Goal: Navigation & Orientation: Find specific page/section

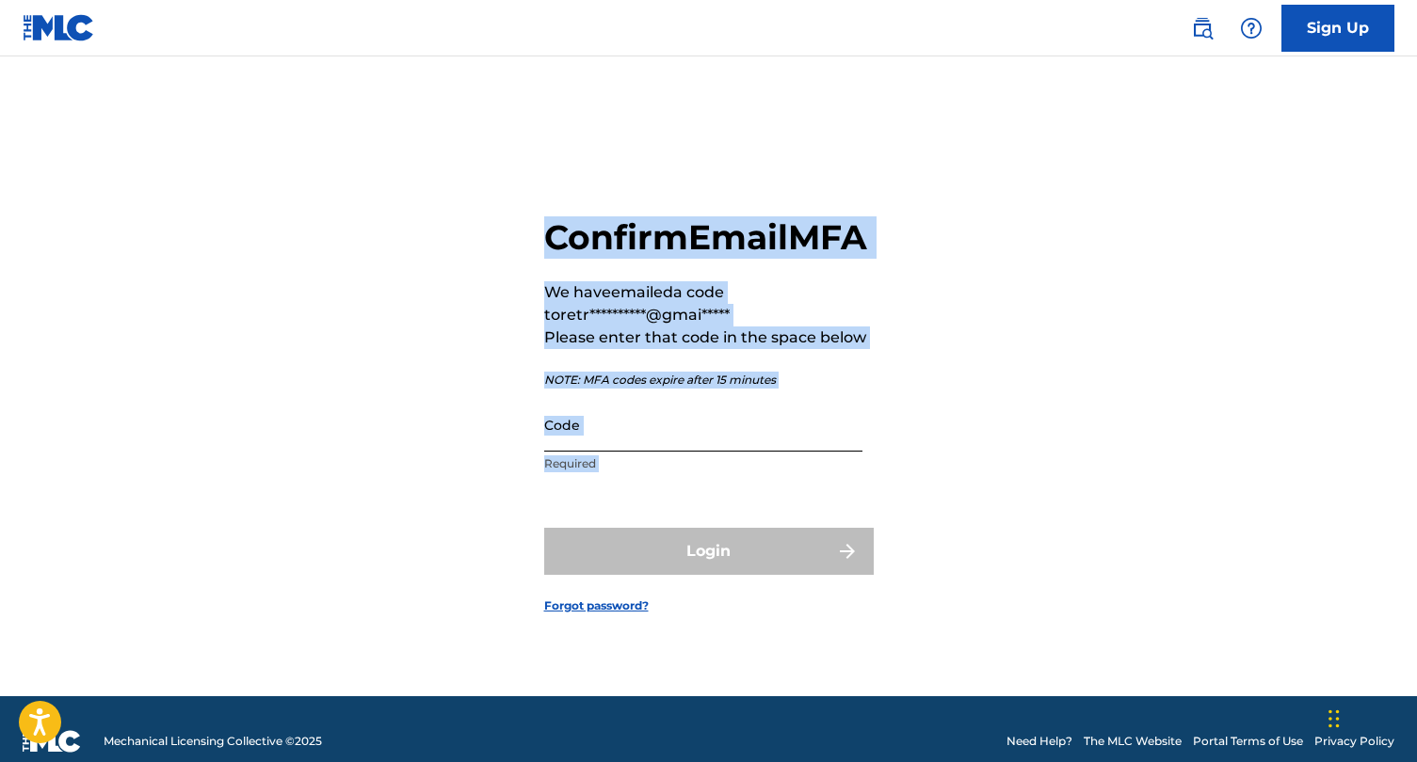
click at [650, 452] on input "Code" at bounding box center [703, 425] width 318 height 54
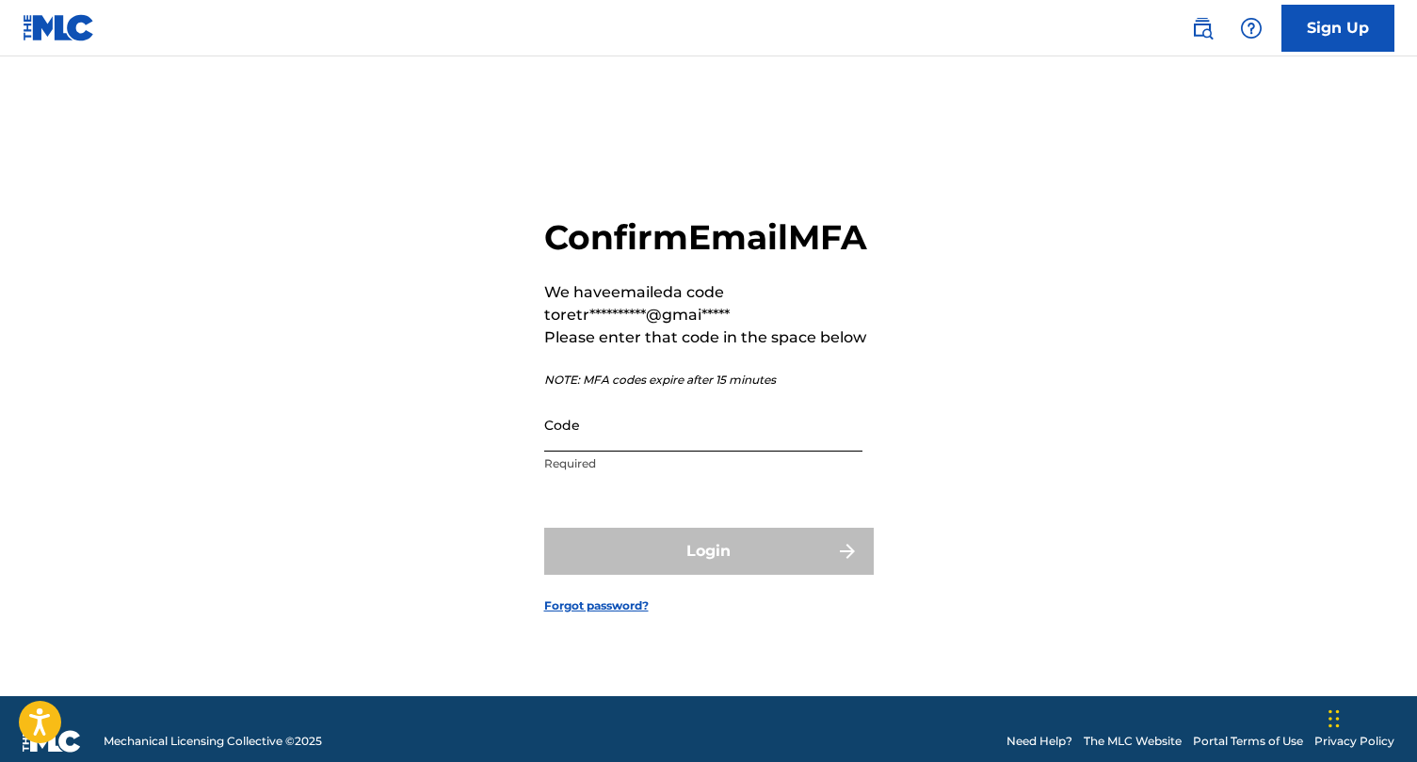
click at [644, 447] on input "Code" at bounding box center [703, 425] width 318 height 54
paste input "MLC Your email MFA code is:"
drag, startPoint x: 782, startPoint y: 454, endPoint x: 599, endPoint y: 457, distance: 183.6
click at [599, 452] on input "MLC Your email MFA code is:" at bounding box center [703, 425] width 318 height 54
click at [639, 575] on div "Login" at bounding box center [708, 551] width 329 height 47
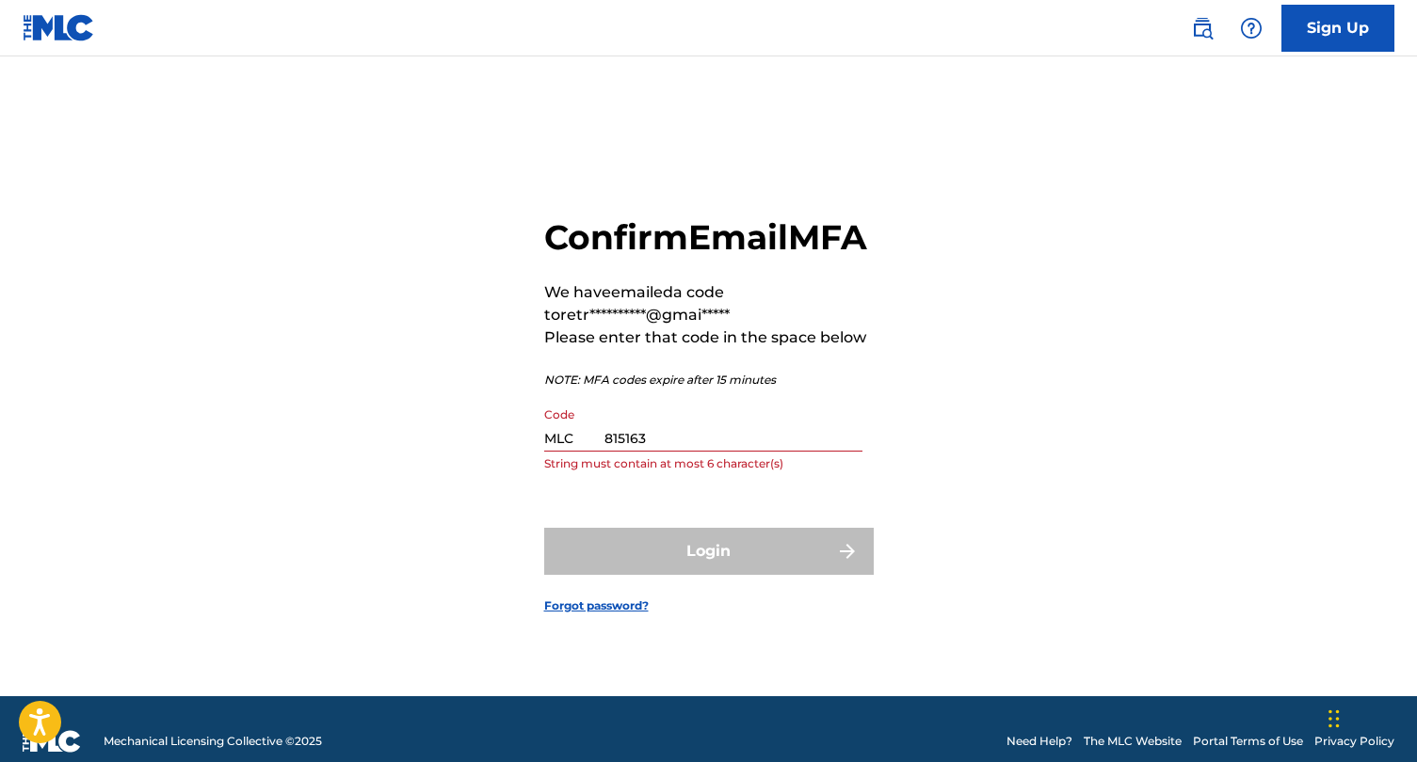
click at [689, 452] on input "MLC 815163" at bounding box center [703, 425] width 318 height 54
click at [714, 571] on div "Login" at bounding box center [708, 551] width 329 height 47
click at [883, 566] on div "**********" at bounding box center [709, 400] width 1318 height 593
click at [858, 572] on div "Login" at bounding box center [708, 551] width 329 height 47
click at [853, 572] on div "Login" at bounding box center [708, 551] width 329 height 47
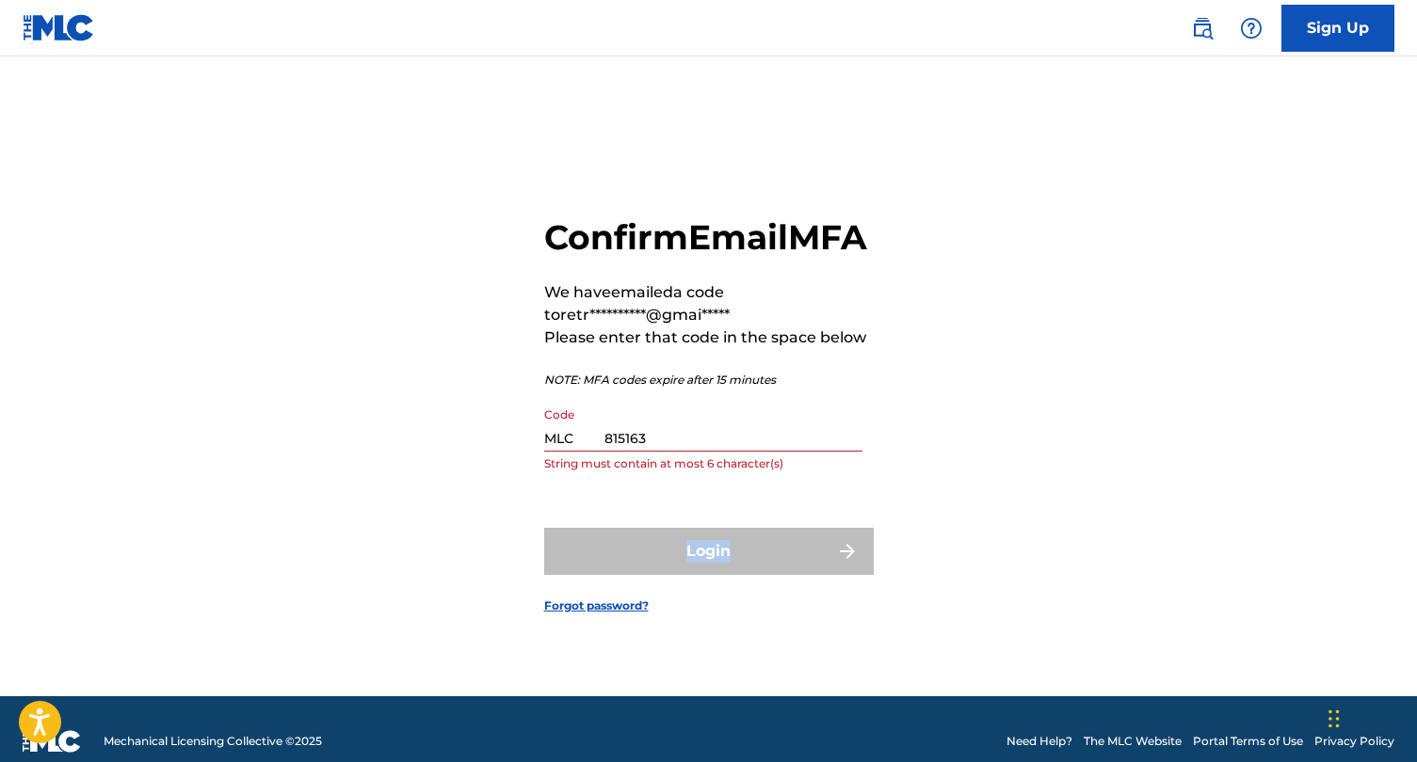
click at [853, 572] on div "Login" at bounding box center [708, 551] width 329 height 47
click at [660, 452] on input "MLC 815163" at bounding box center [703, 425] width 318 height 54
type input "MLC 815163"
click at [650, 452] on input "MLC 815163" at bounding box center [703, 425] width 318 height 54
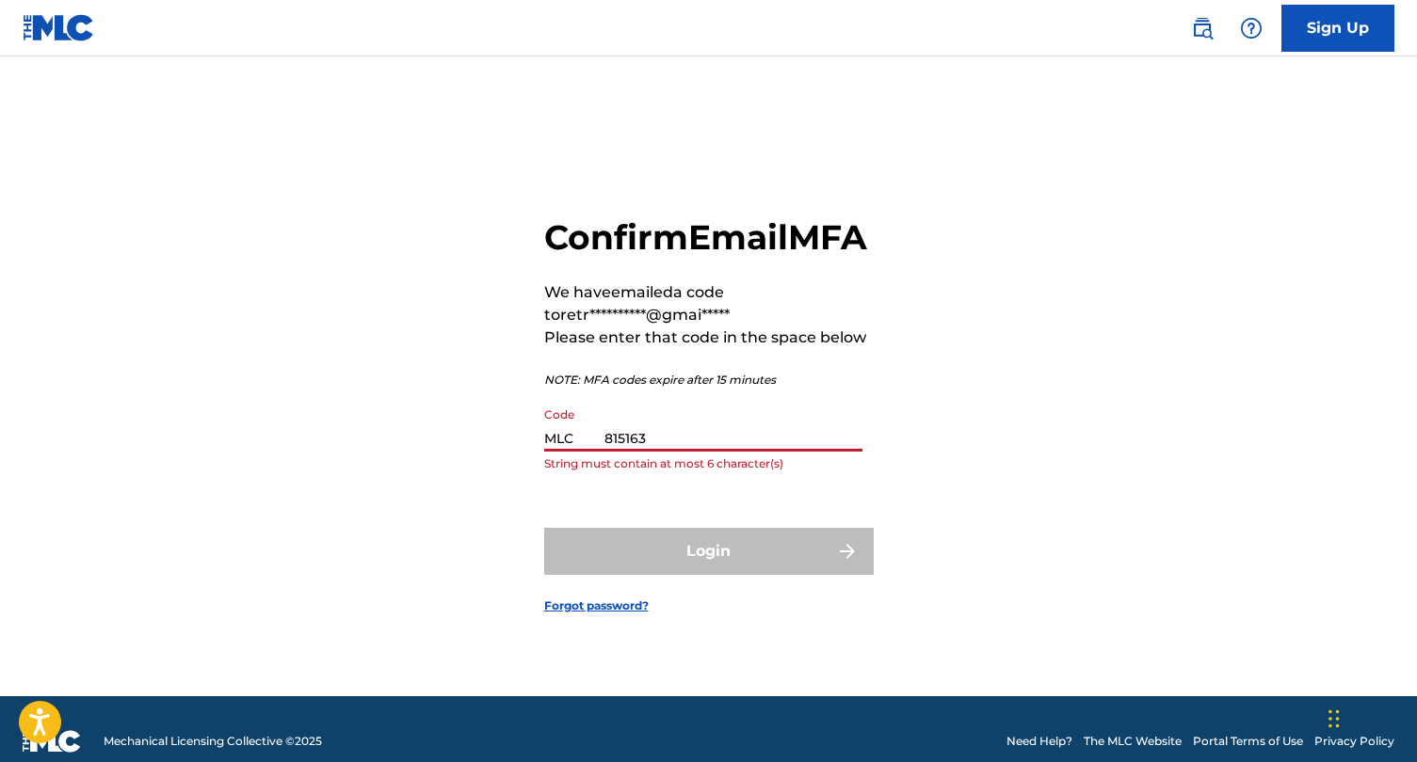
click at [650, 452] on input "MLC 815163" at bounding box center [703, 425] width 318 height 54
click at [642, 452] on input "MLC 815163" at bounding box center [703, 425] width 318 height 54
drag, startPoint x: 602, startPoint y: 459, endPoint x: 663, endPoint y: 459, distance: 61.2
click at [663, 452] on input "MLC 815163" at bounding box center [703, 425] width 318 height 54
click at [703, 575] on div "Login" at bounding box center [708, 551] width 329 height 47
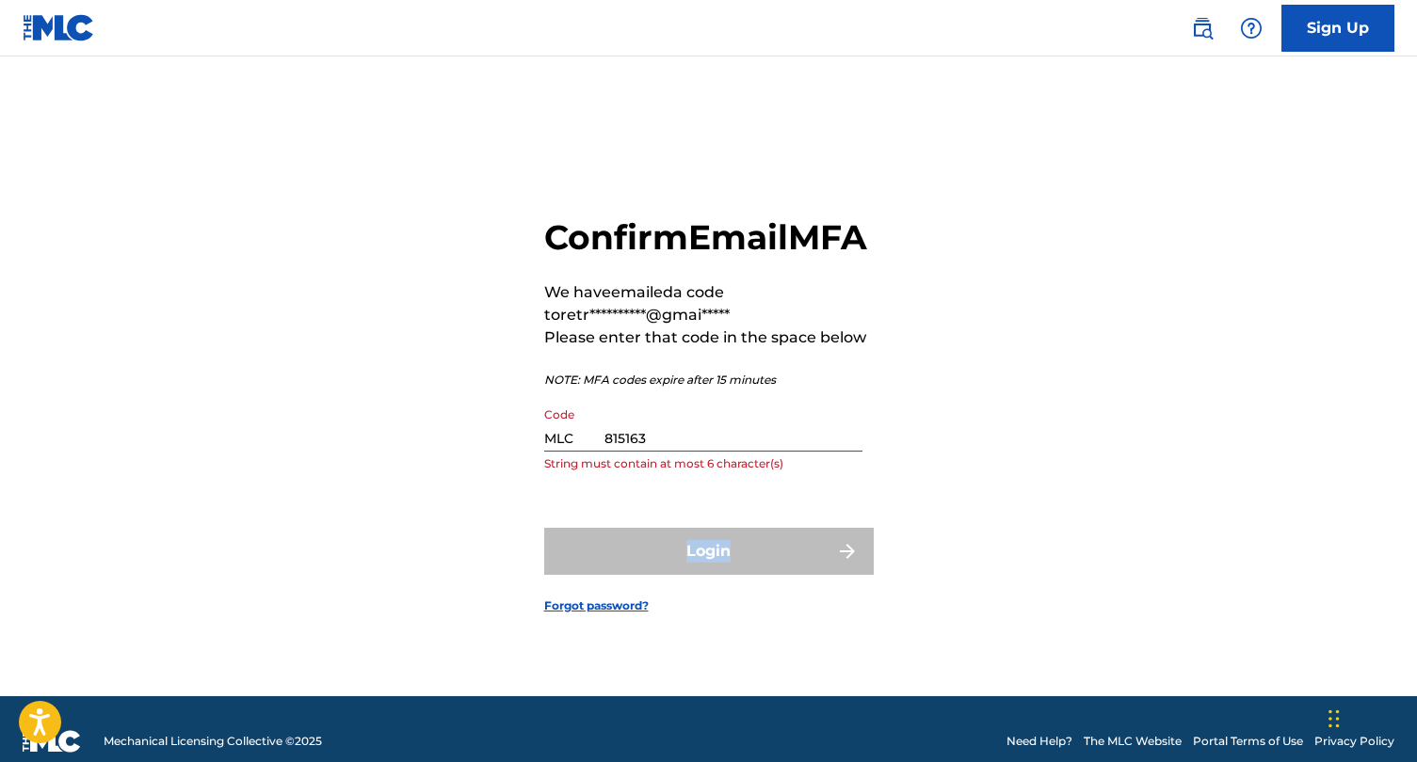
click at [703, 575] on div "Login" at bounding box center [708, 551] width 329 height 47
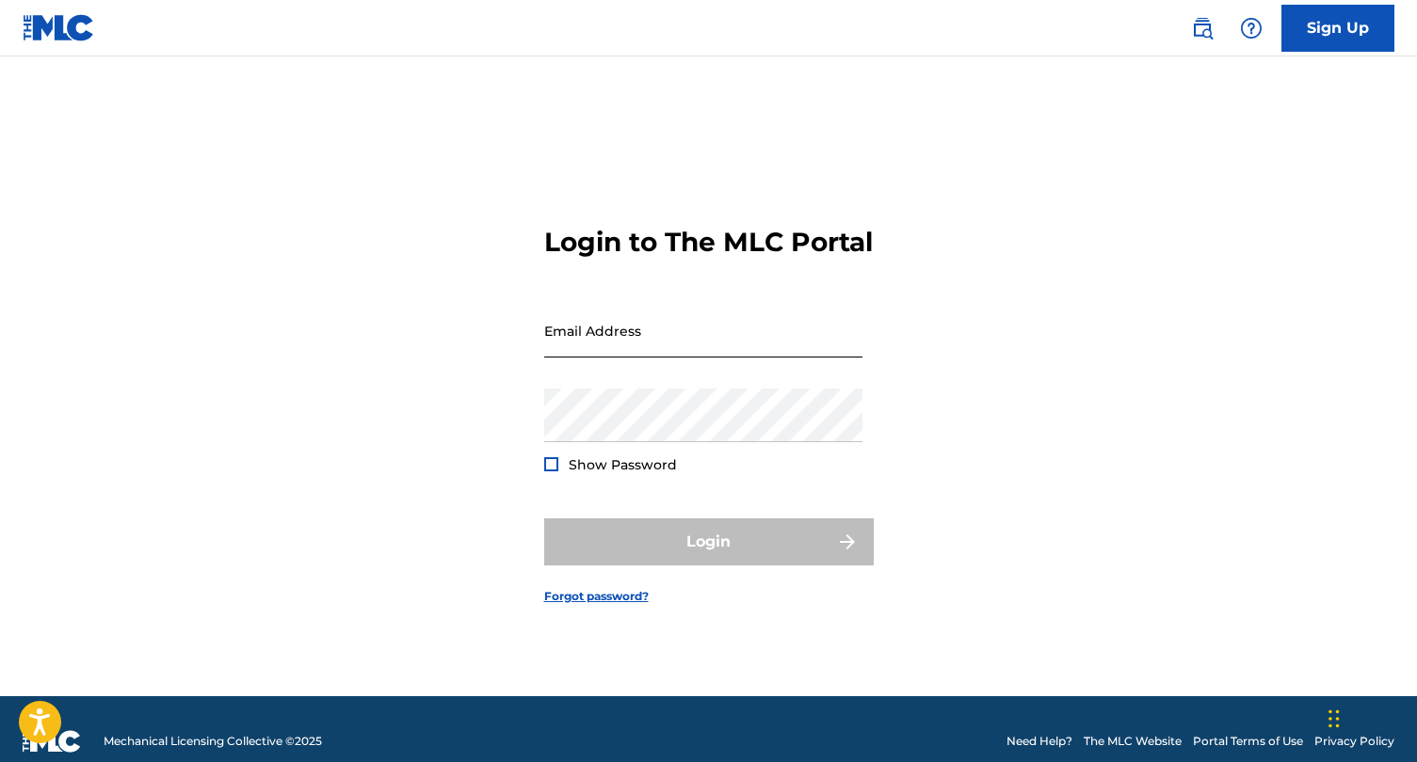
click at [628, 358] on input "Email Address" at bounding box center [703, 331] width 318 height 54
type input "[EMAIL_ADDRESS][DOMAIN_NAME]"
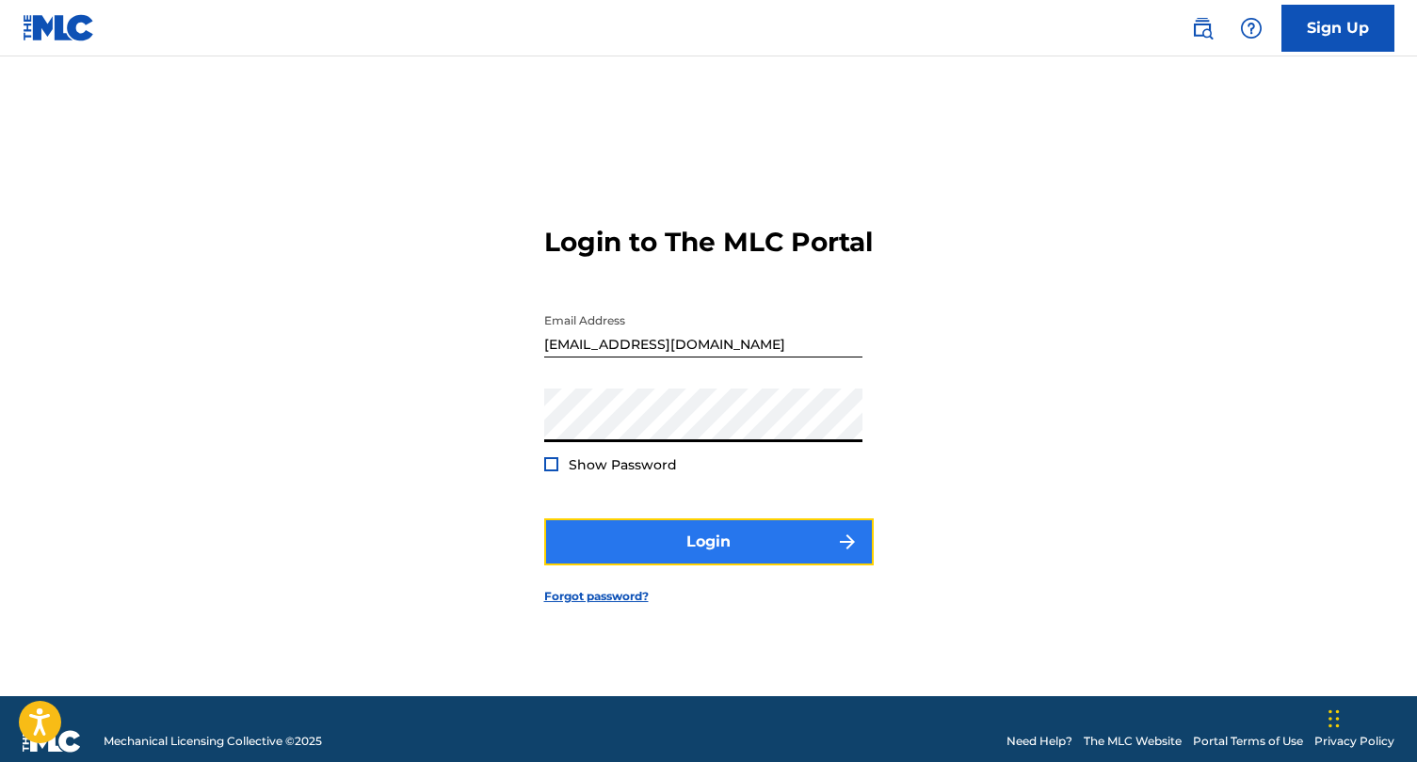
click at [683, 560] on button "Login" at bounding box center [708, 542] width 329 height 47
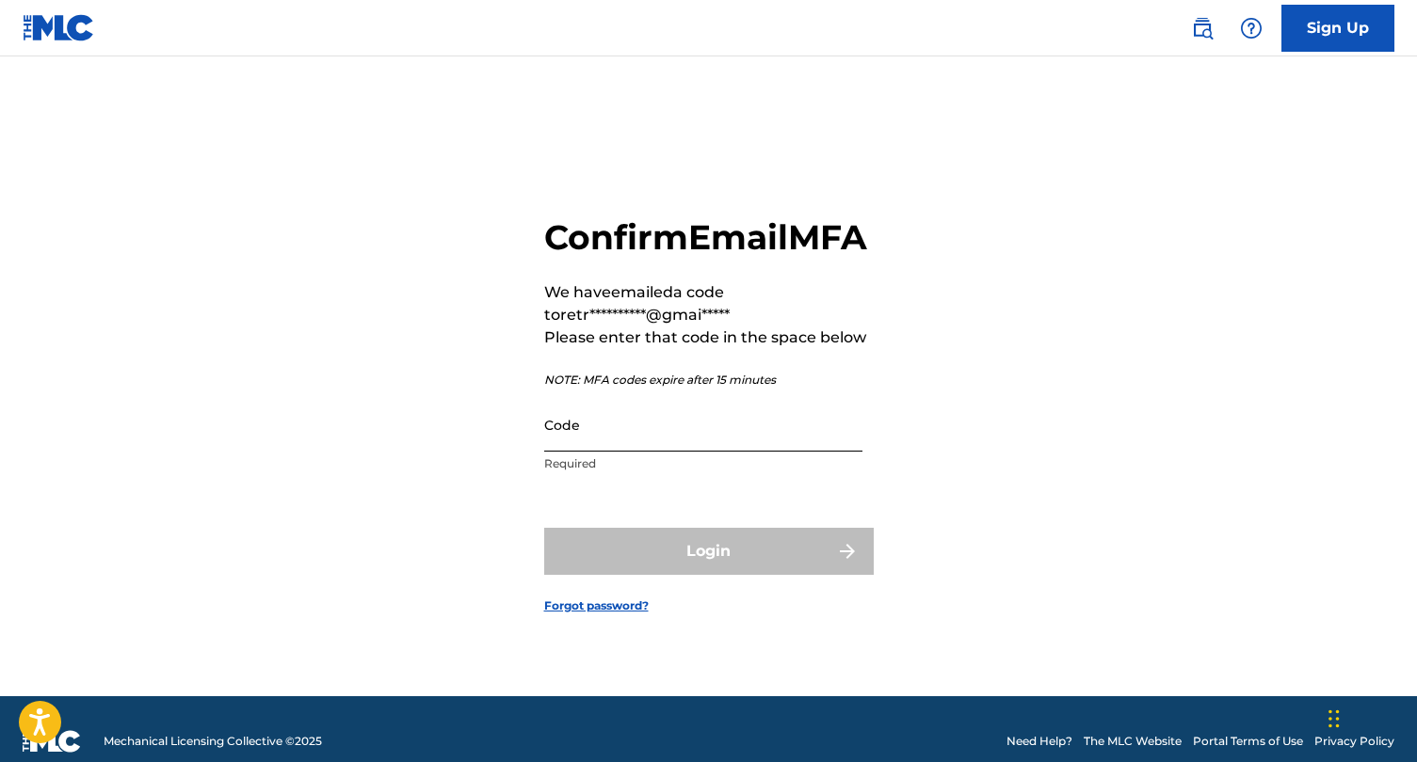
click at [667, 452] on input "Code" at bounding box center [703, 425] width 318 height 54
paste input "009860"
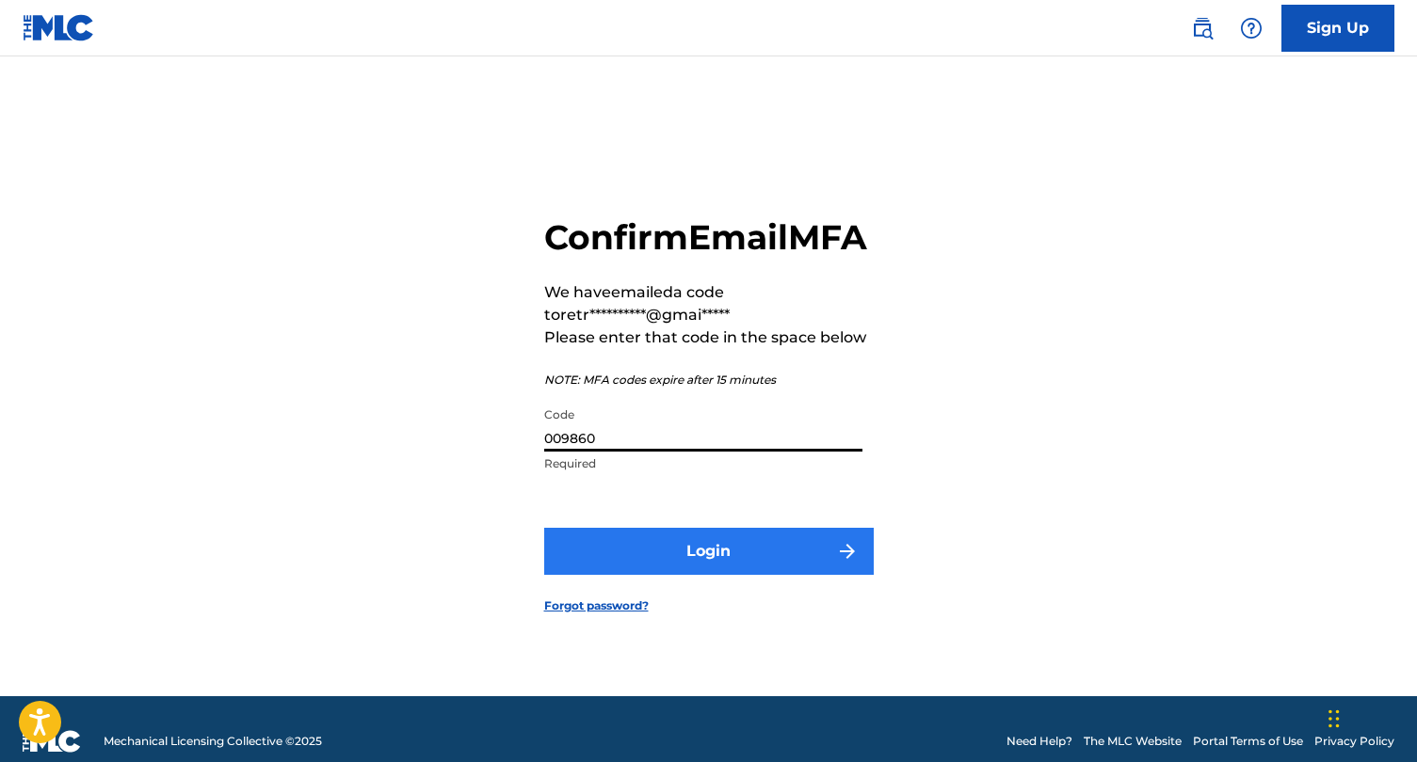
type input "009860"
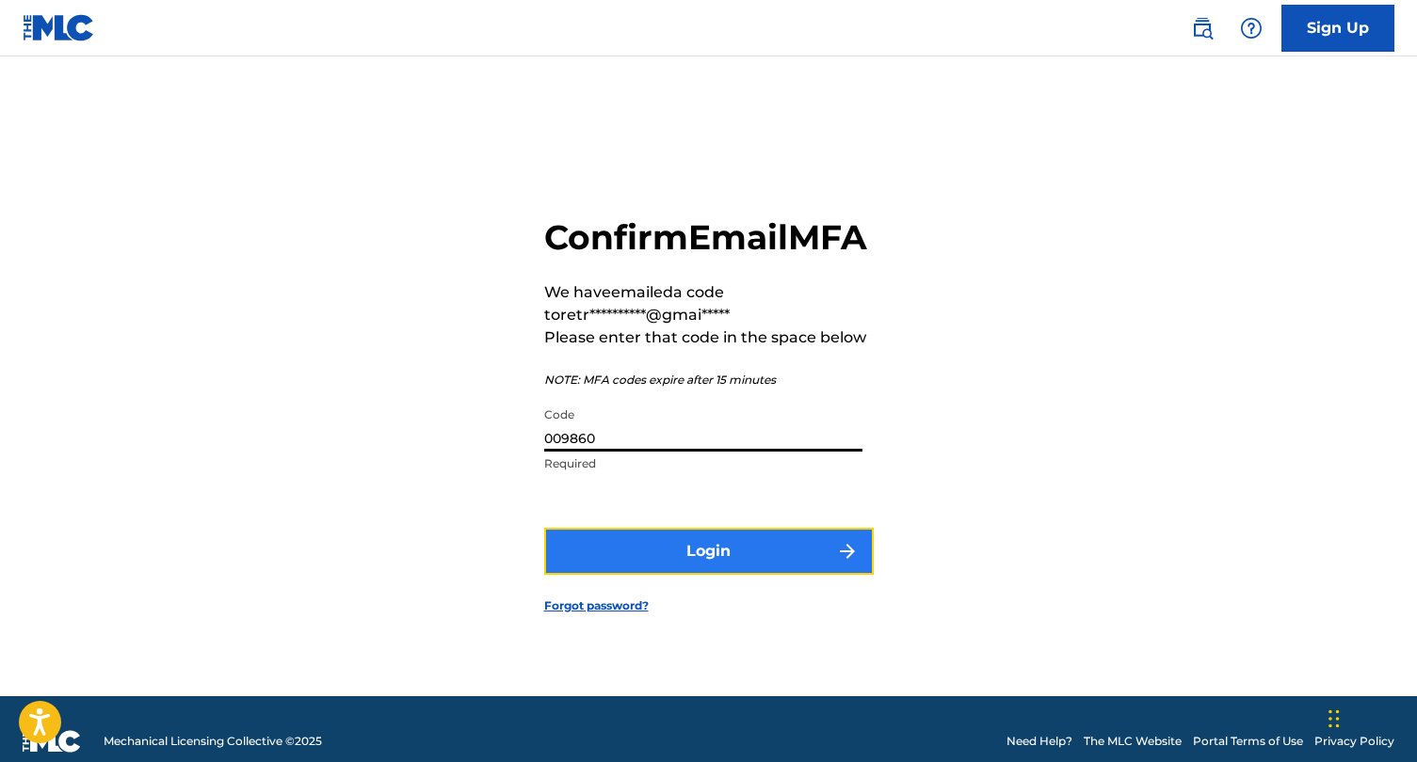
click at [636, 565] on button "Login" at bounding box center [708, 551] width 329 height 47
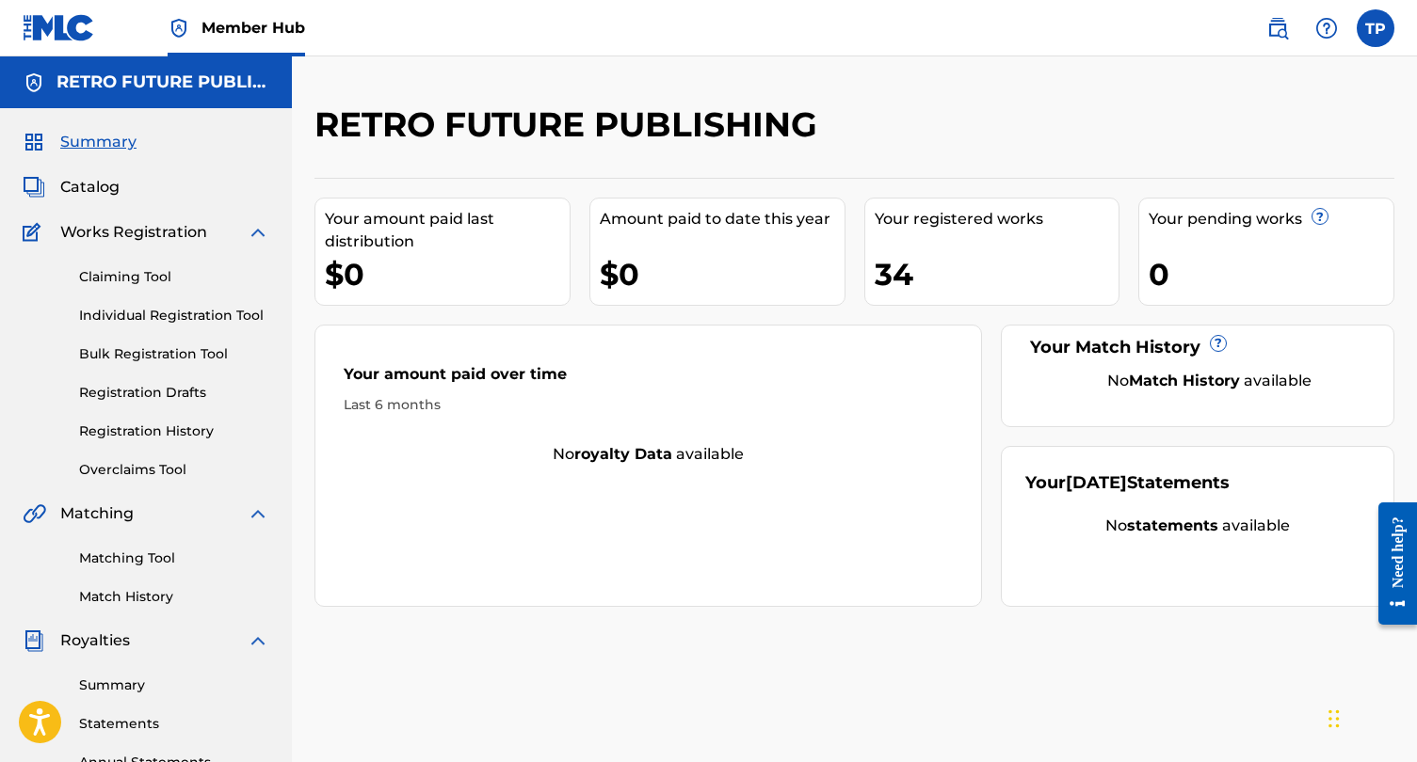
click at [461, 276] on div "$0" at bounding box center [447, 274] width 245 height 42
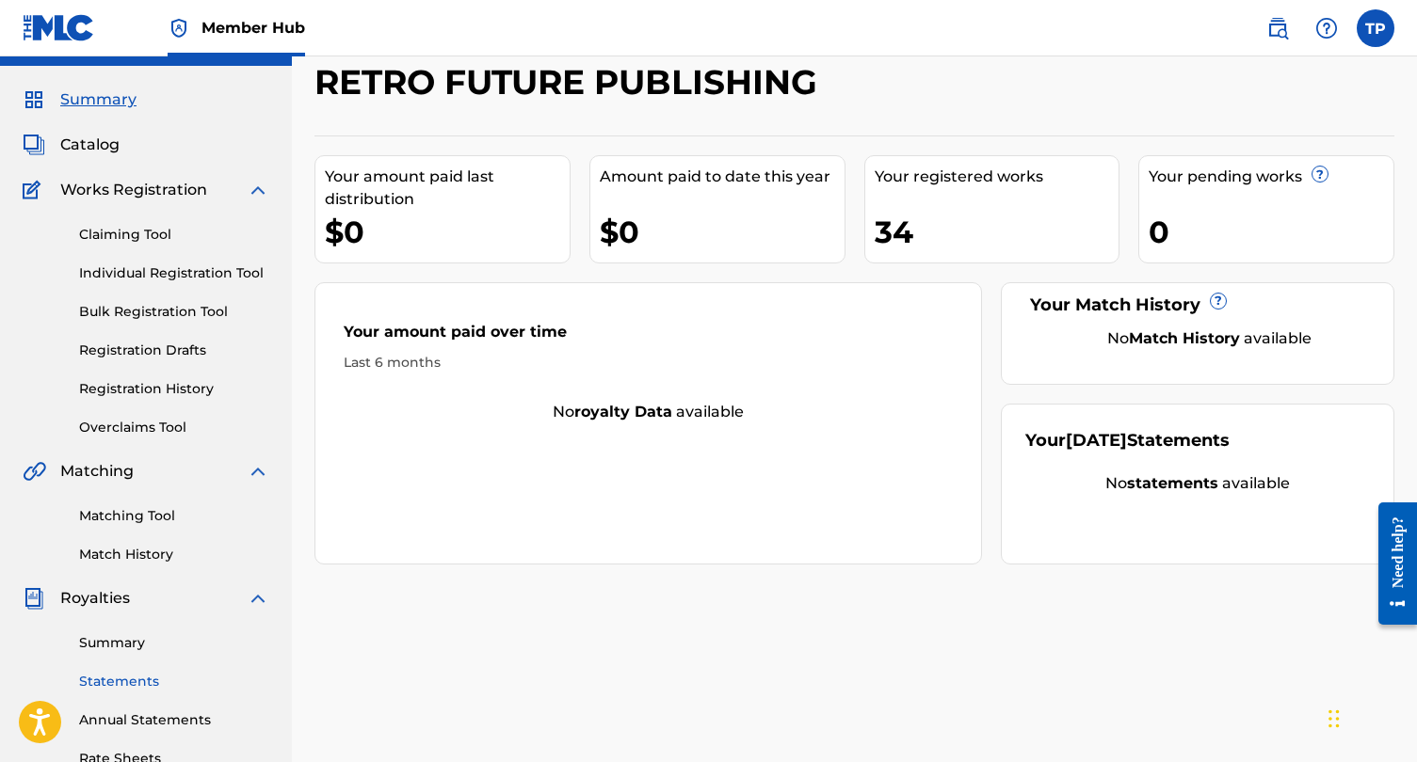
scroll to position [35, 0]
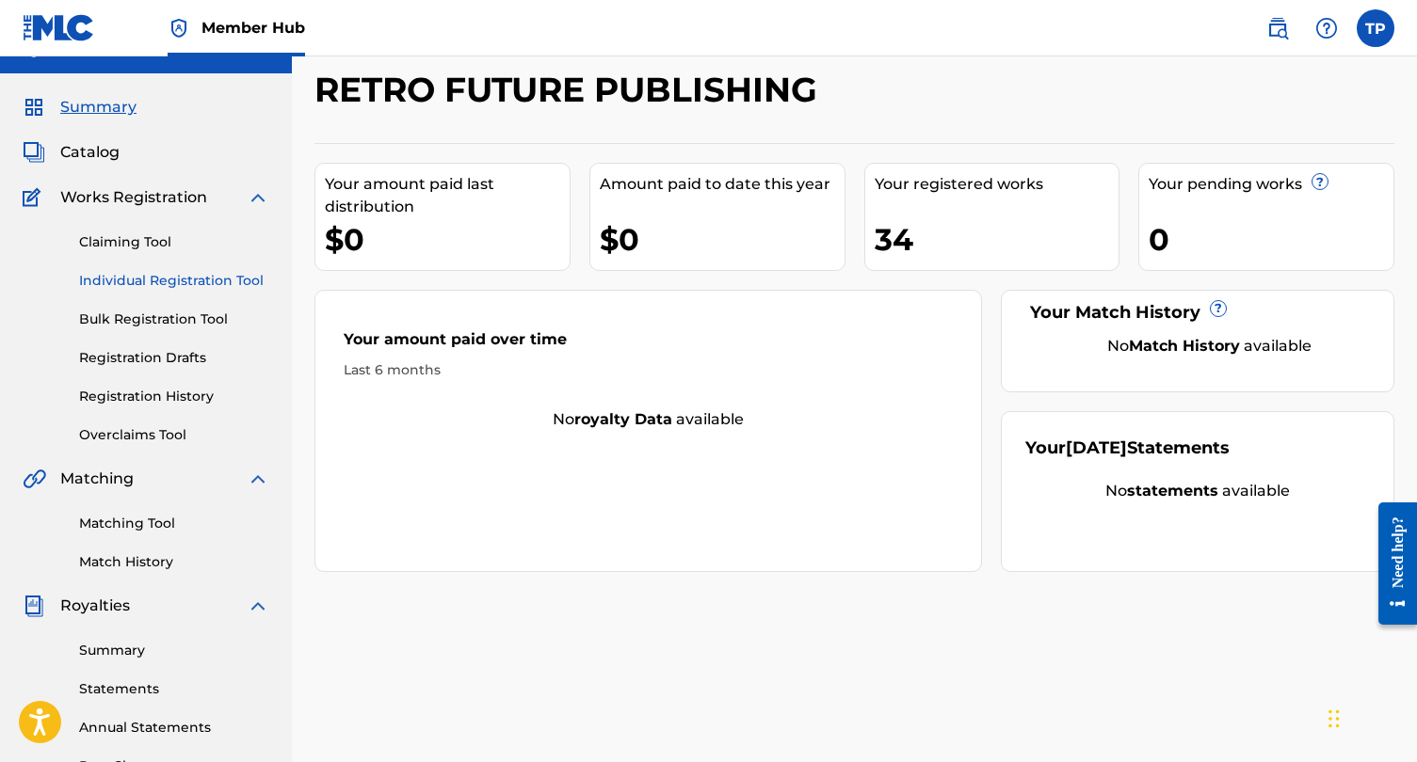
click at [182, 282] on link "Individual Registration Tool" at bounding box center [174, 281] width 190 height 20
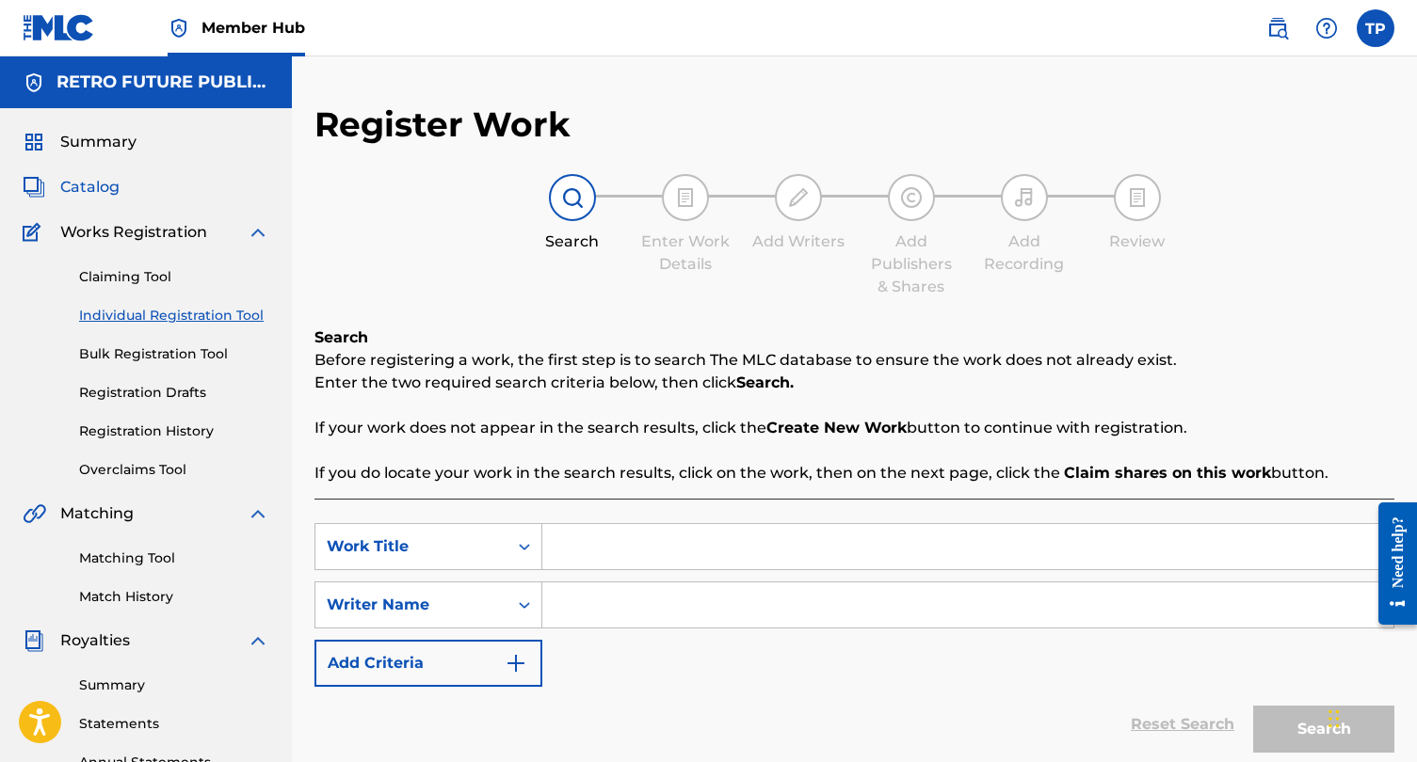
click at [92, 186] on span "Catalog" at bounding box center [89, 187] width 59 height 23
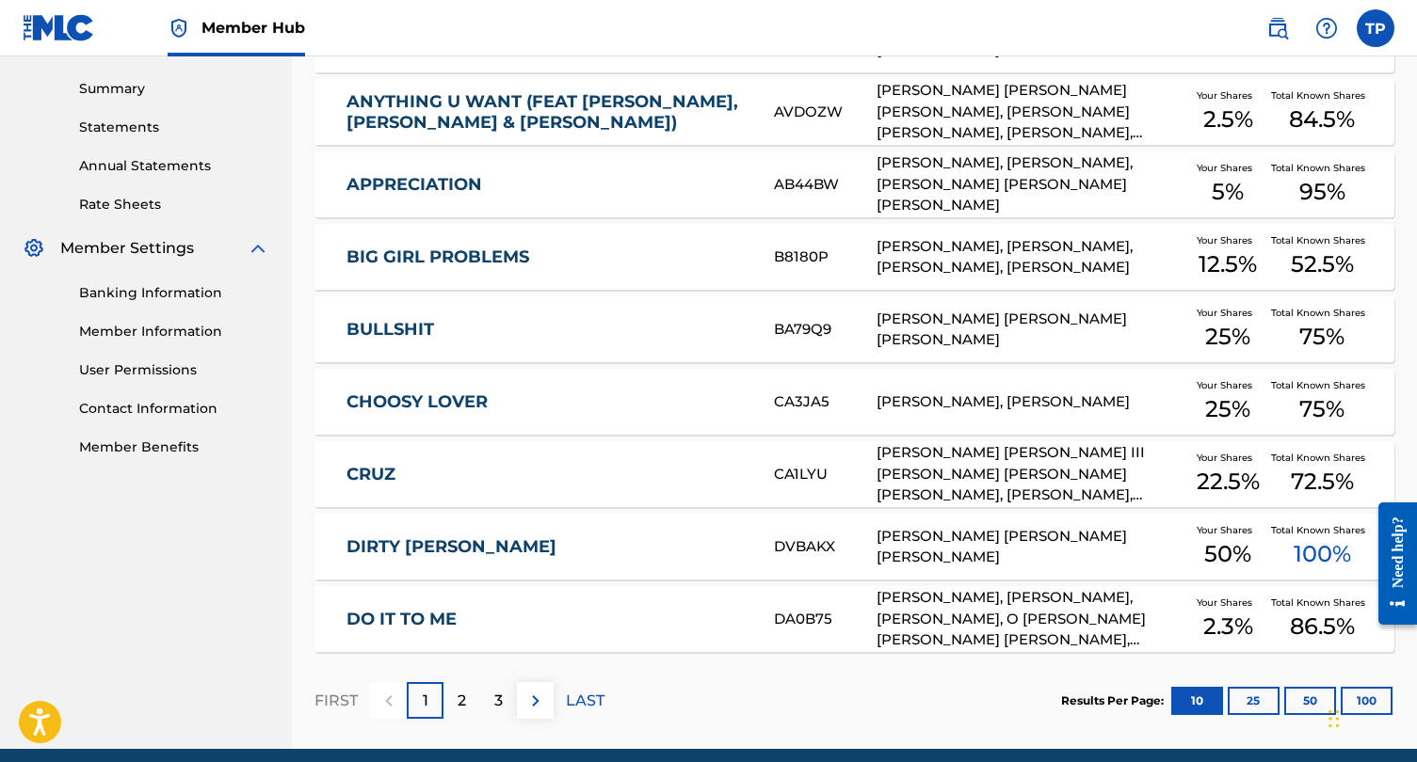
scroll to position [674, 0]
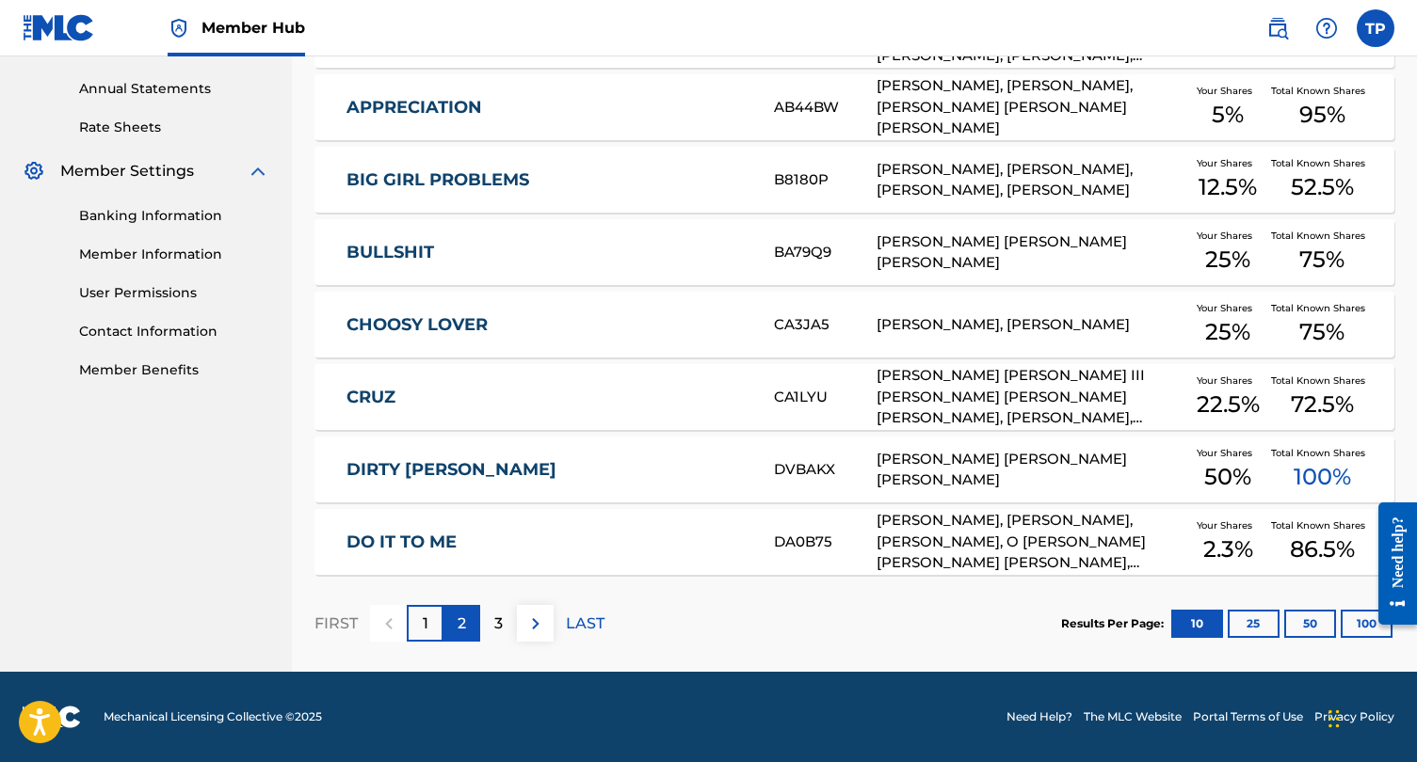
click at [461, 630] on p "2" at bounding box center [461, 624] width 8 height 23
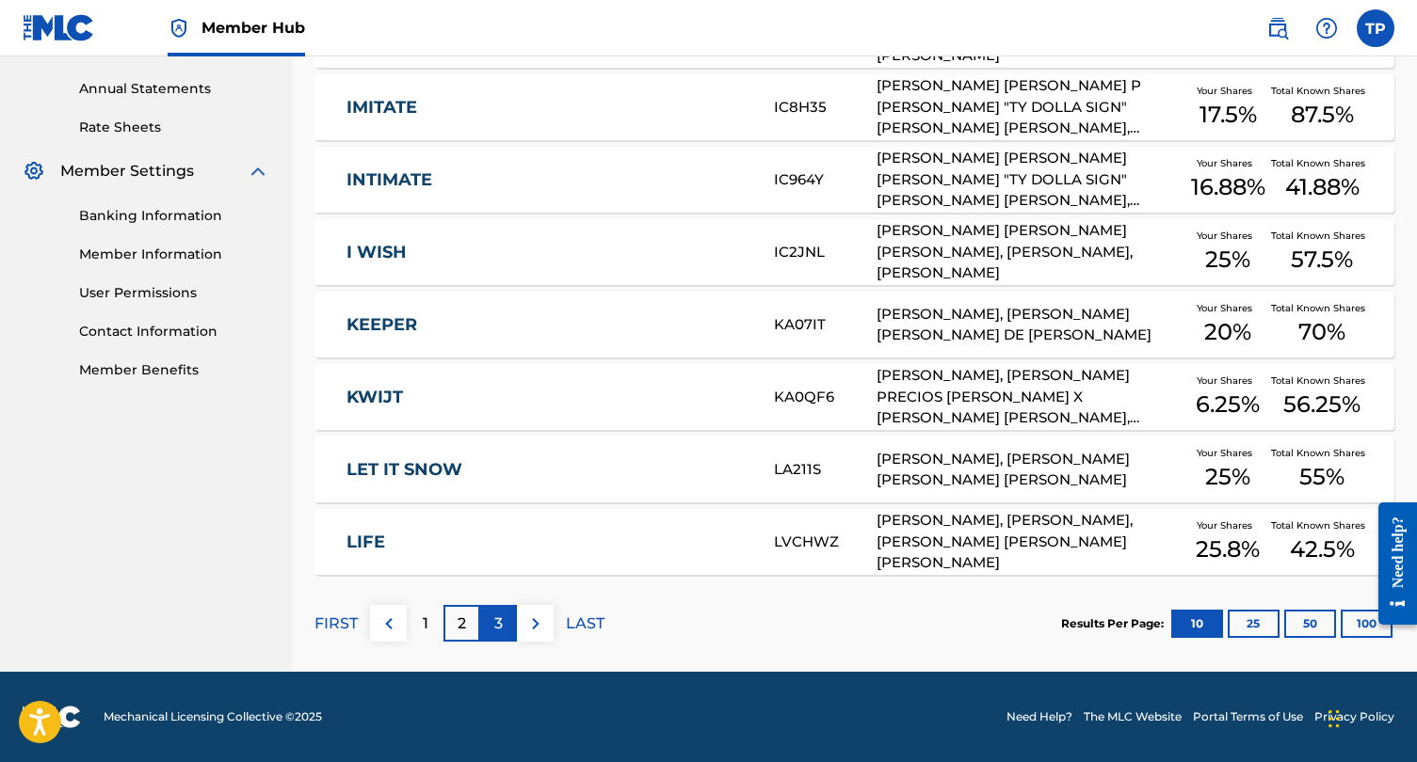
click at [504, 618] on div "3" at bounding box center [498, 623] width 37 height 37
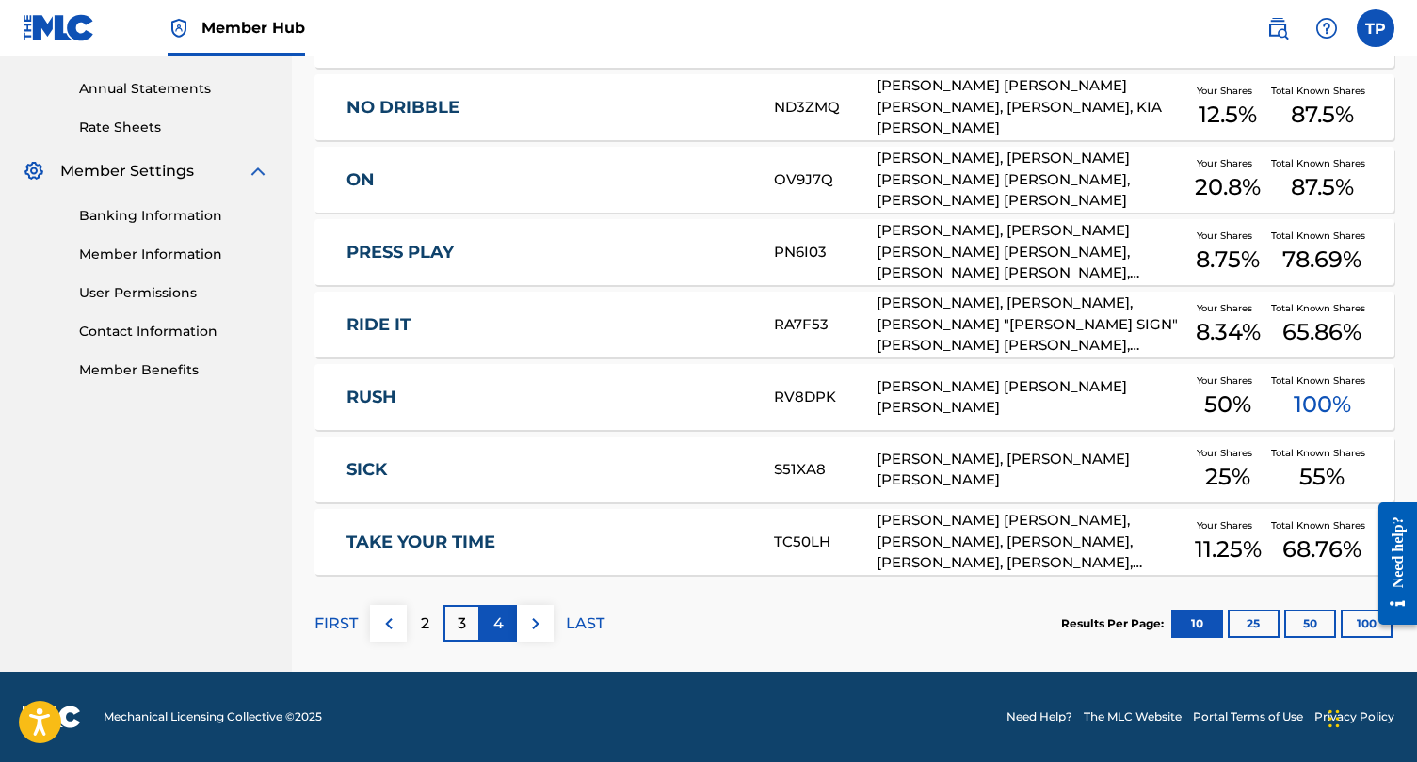
click at [500, 627] on p "4" at bounding box center [498, 624] width 10 height 23
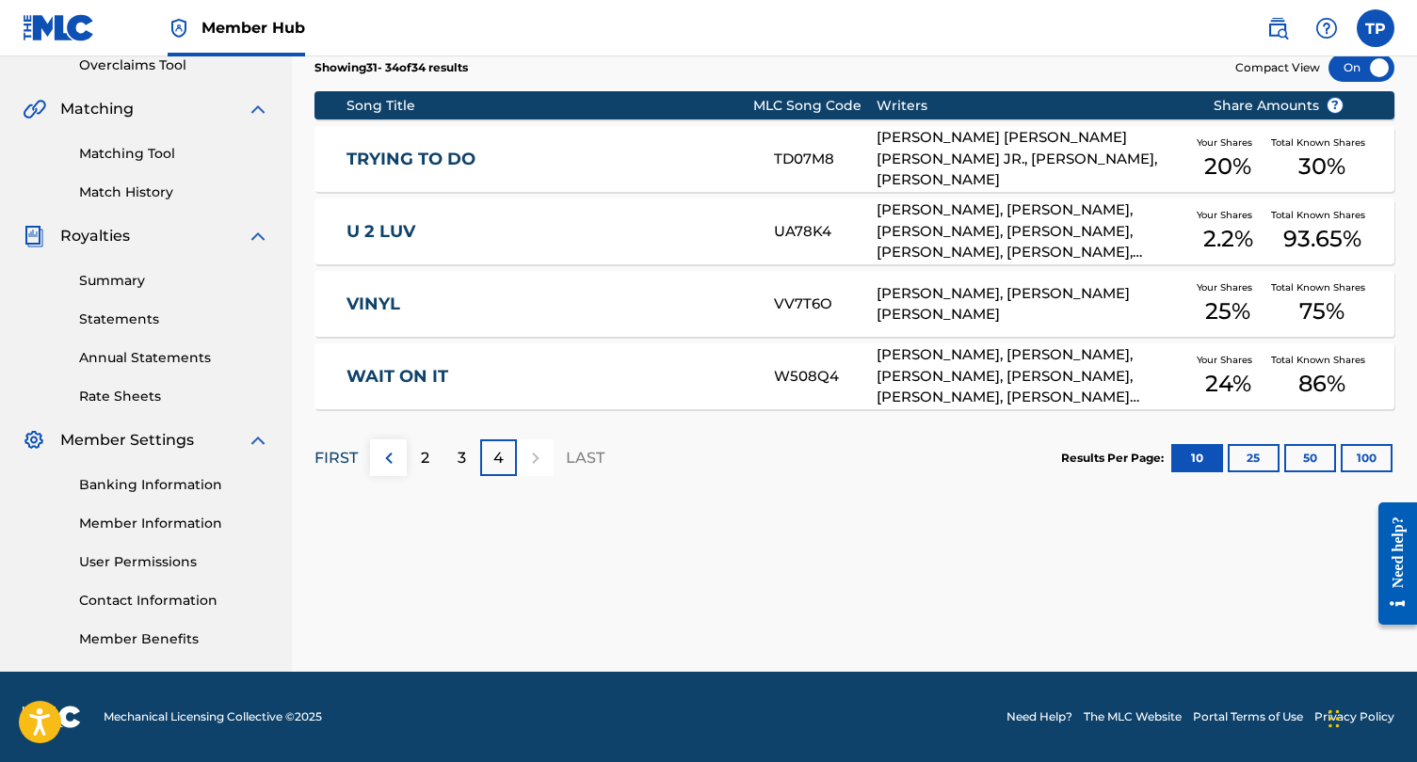
click at [336, 457] on p "FIRST" at bounding box center [335, 458] width 43 height 23
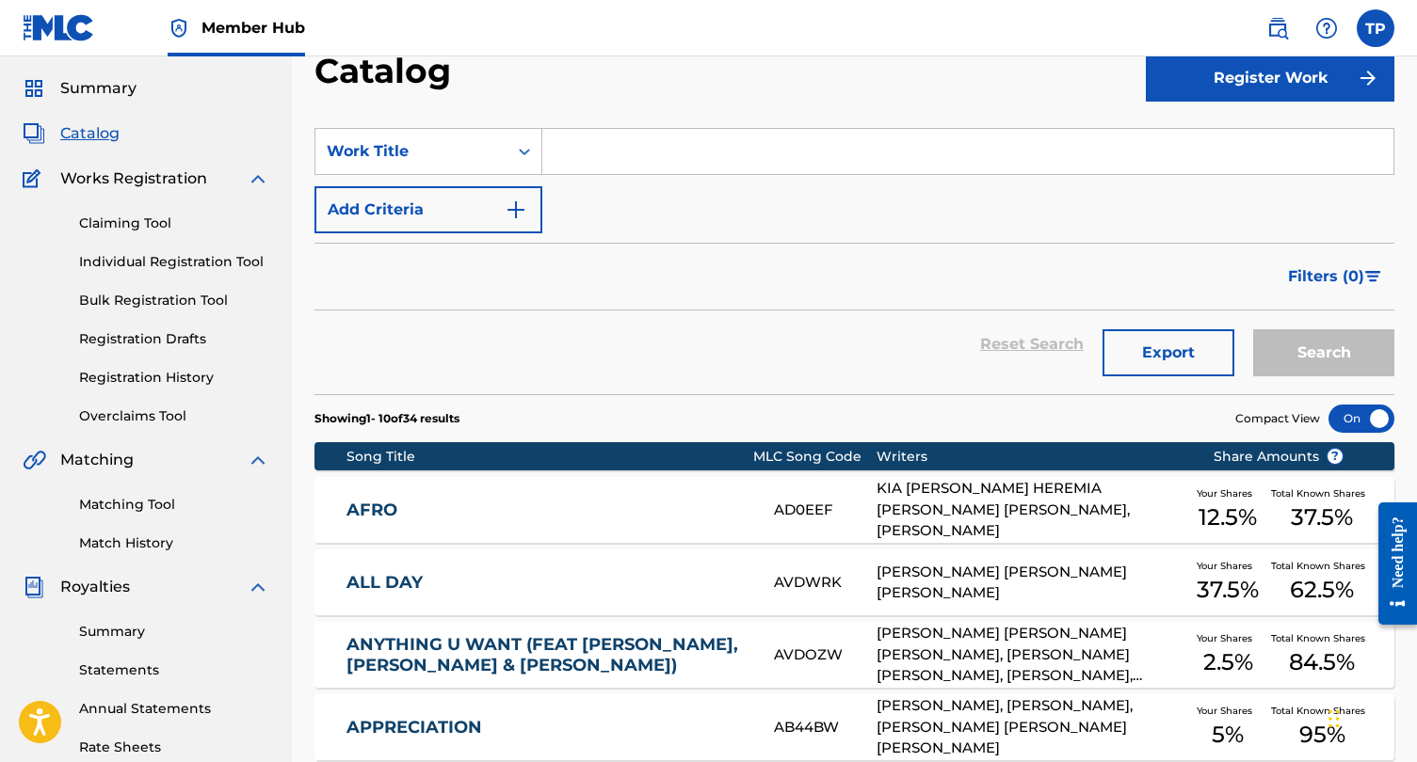
scroll to position [0, 0]
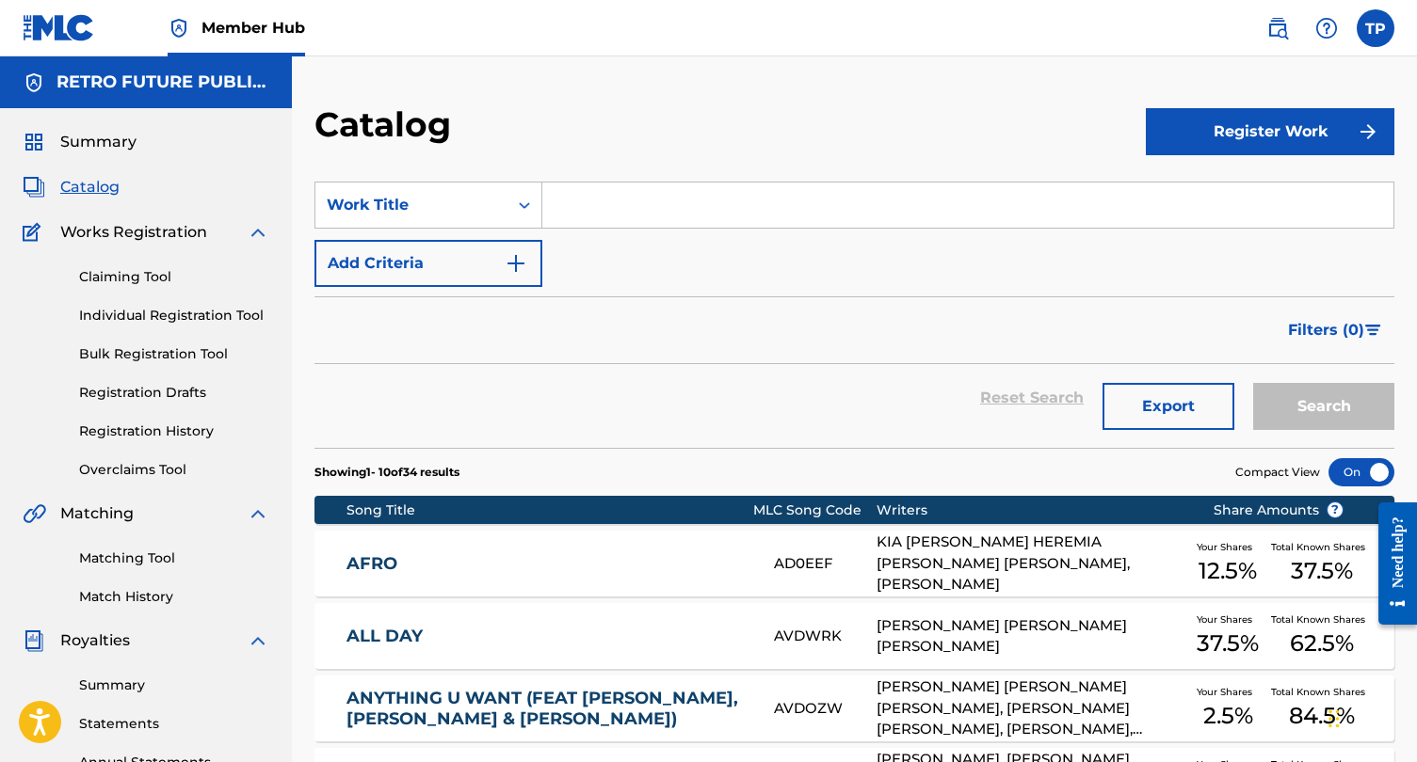
click at [51, 18] on img at bounding box center [59, 27] width 72 height 27
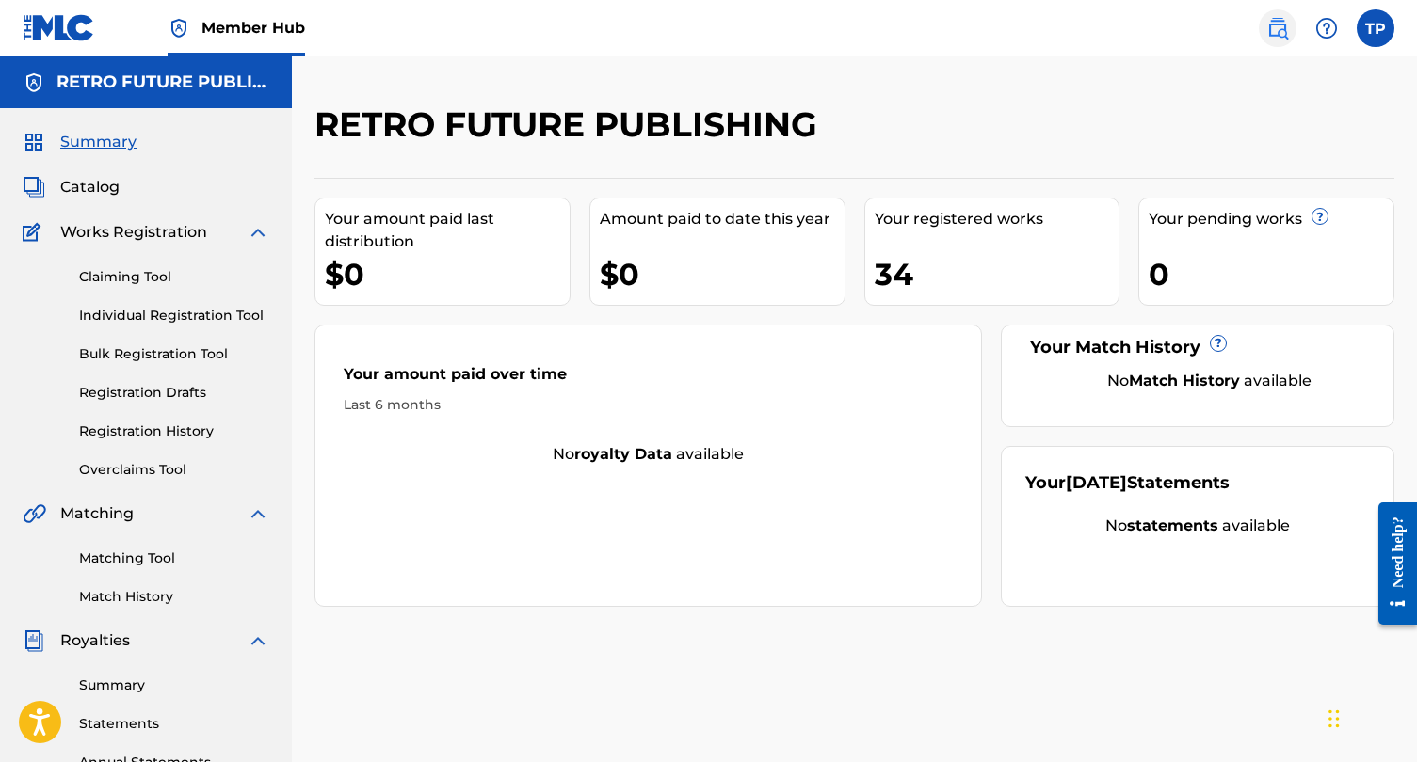
click at [1288, 23] on img at bounding box center [1277, 28] width 23 height 23
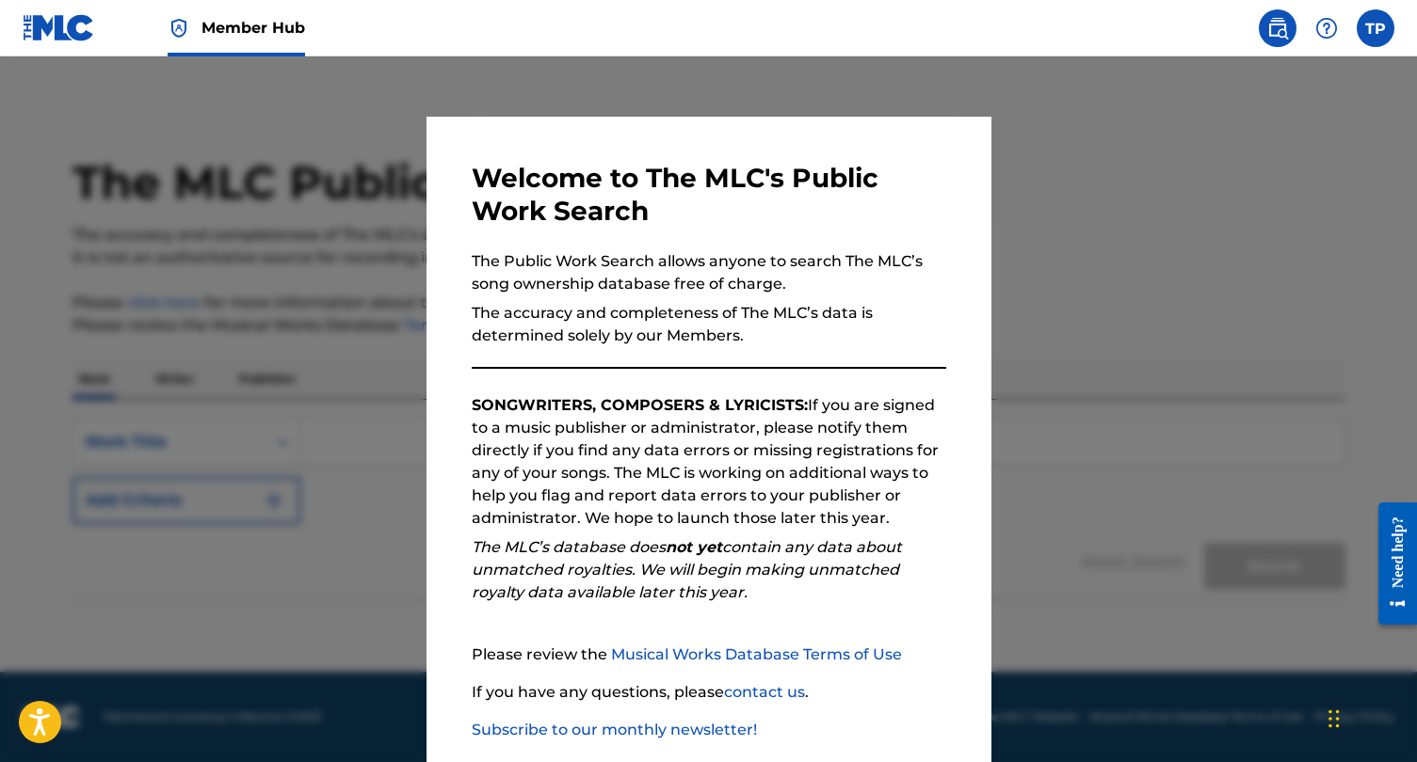
click at [1106, 62] on div at bounding box center [708, 437] width 1417 height 762
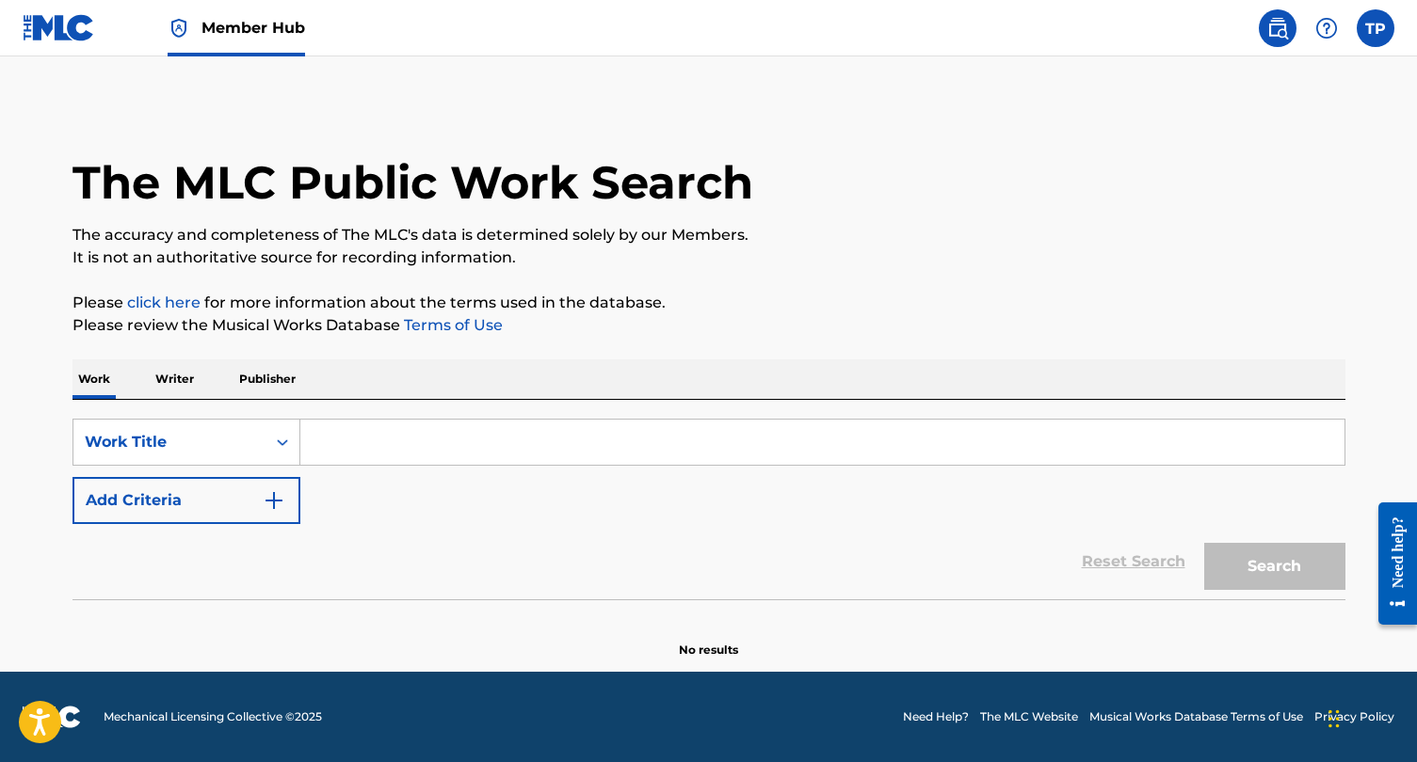
click at [51, 31] on img at bounding box center [59, 27] width 72 height 27
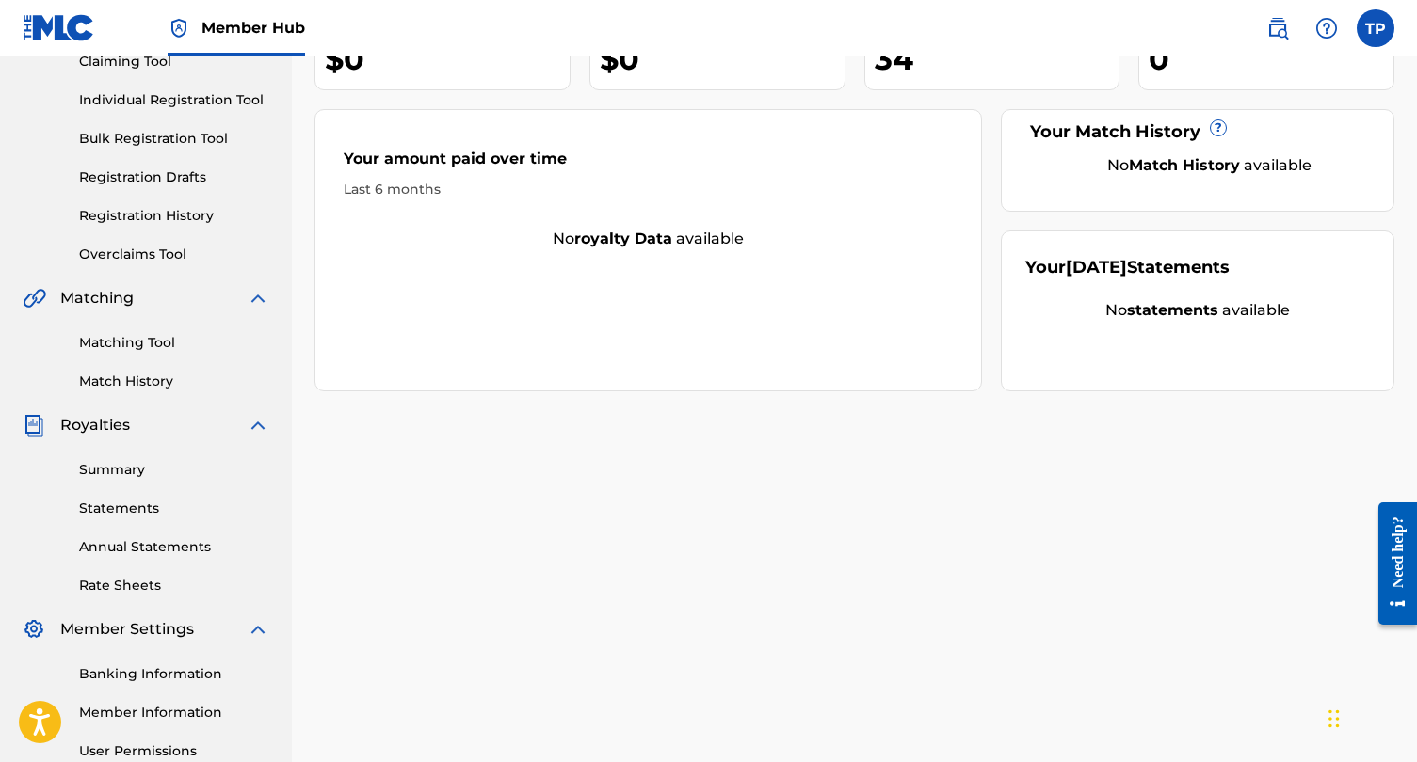
scroll to position [405, 0]
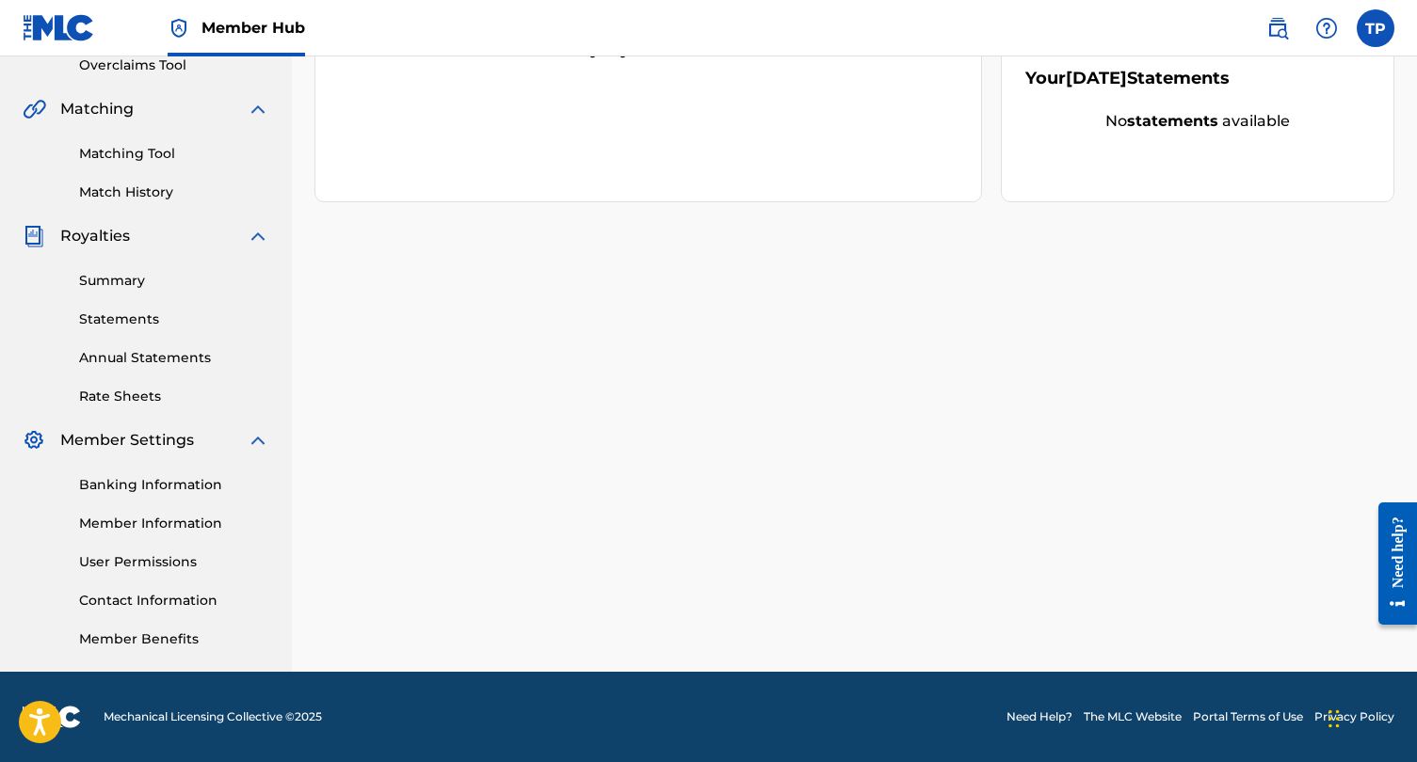
click at [1394, 563] on div "Need help?" at bounding box center [1397, 552] width 25 height 72
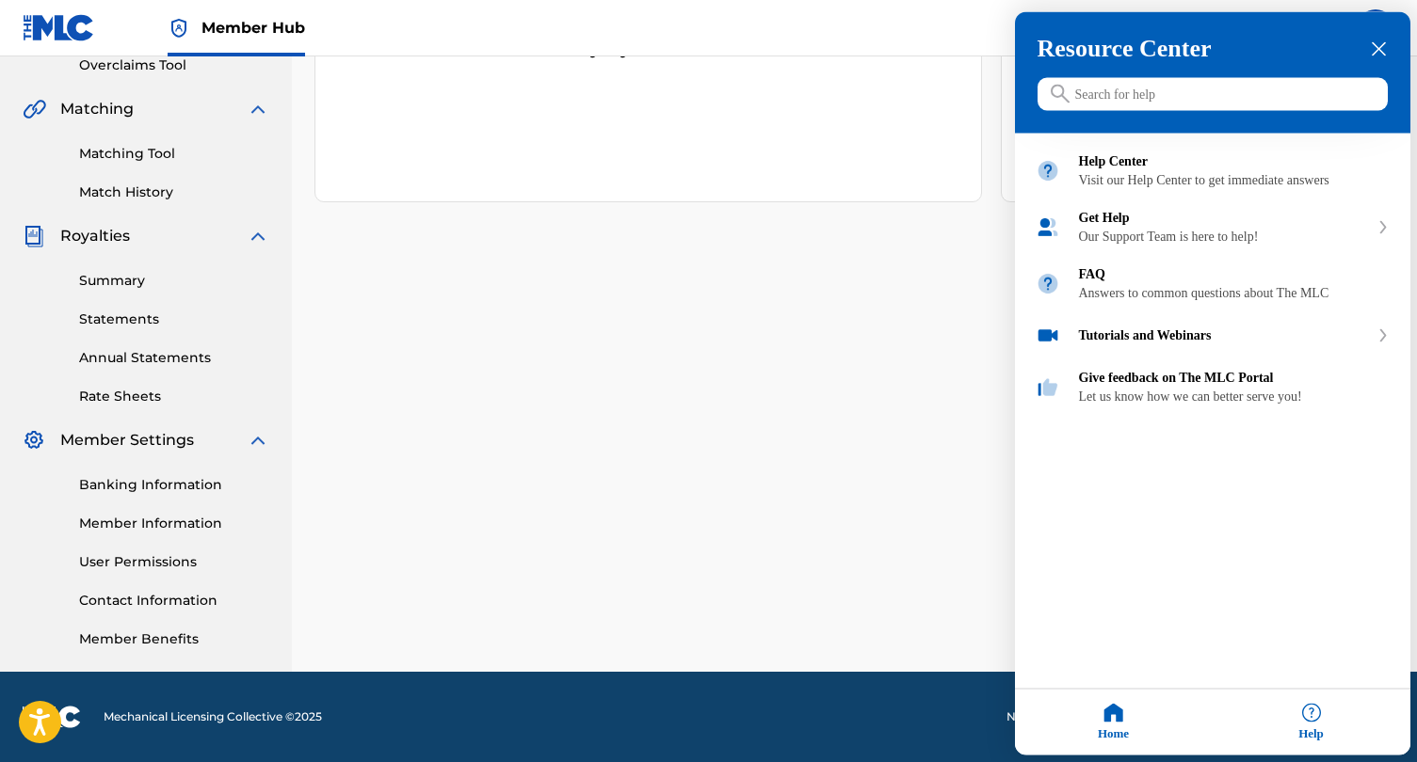
click at [1378, 51] on icon "close resource center" at bounding box center [1379, 49] width 14 height 14
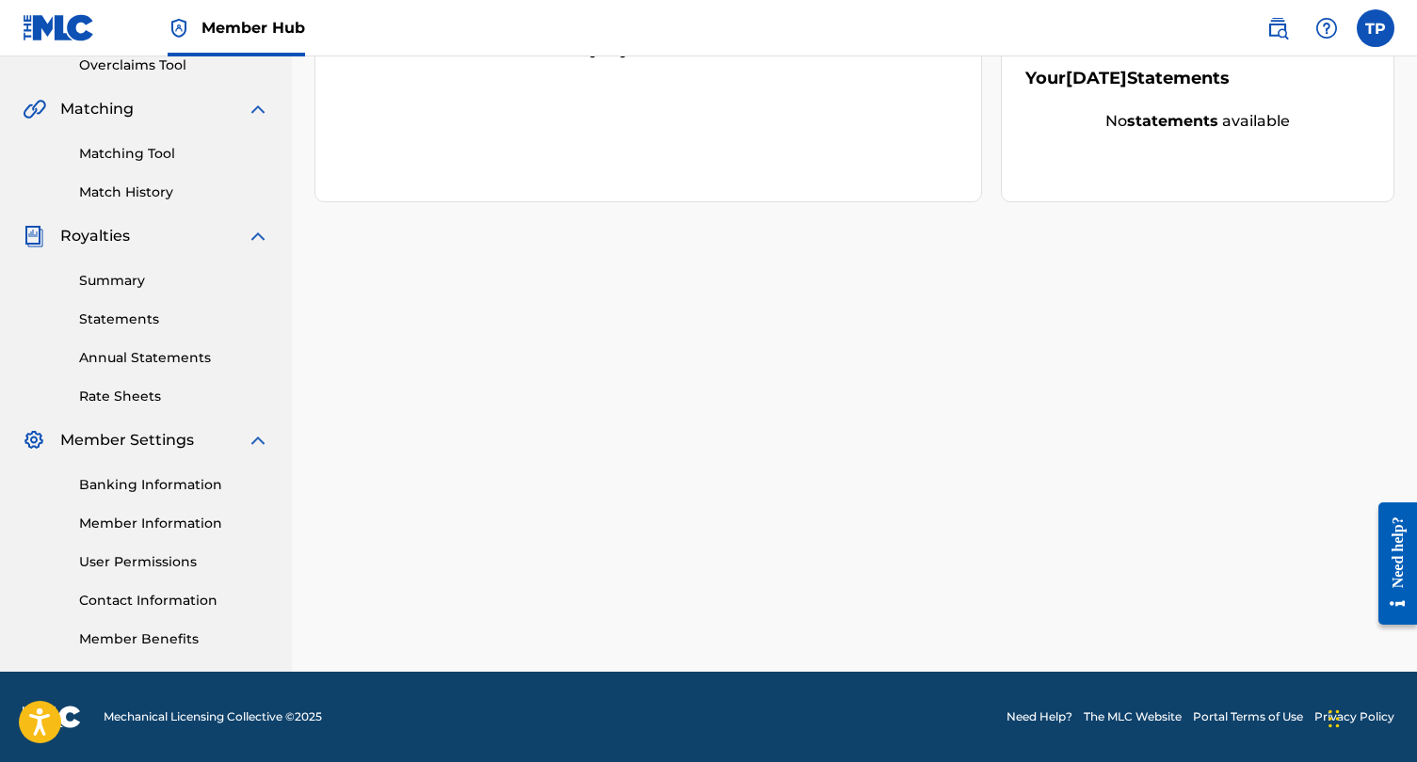
click at [835, 474] on div "RETRO FUTURE PUBLISHING Your amount paid last distribution $0 Amount paid to da…" at bounding box center [854, 185] width 1125 height 973
